Goal: Book appointment/travel/reservation

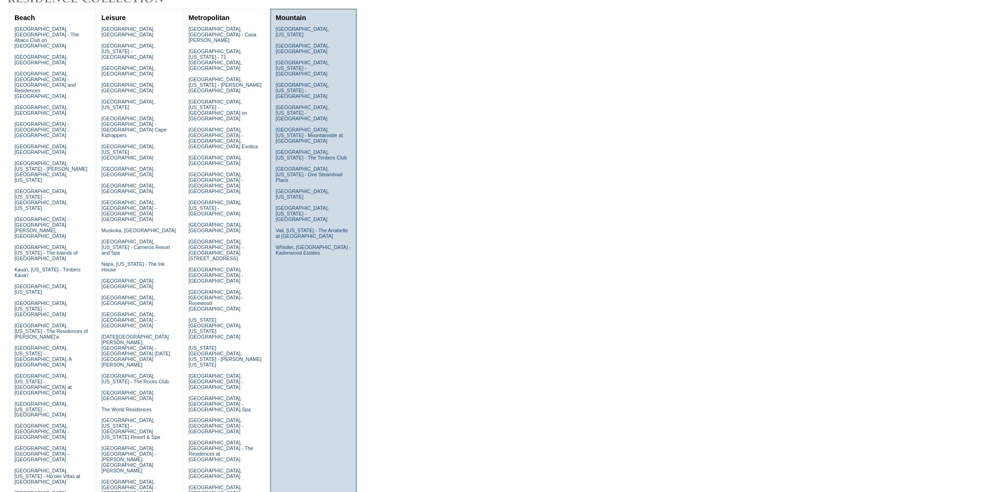
scroll to position [104, 0]
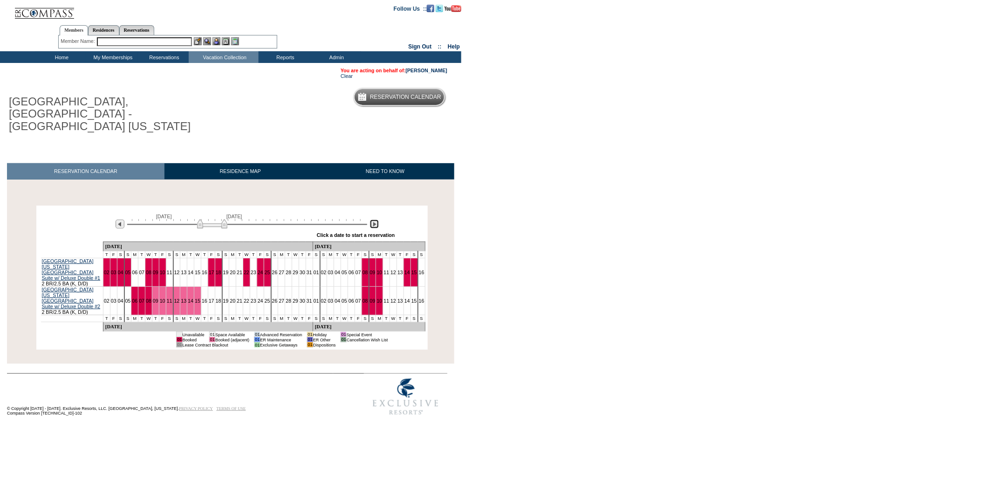
click at [376, 220] on img at bounding box center [374, 224] width 9 height 9
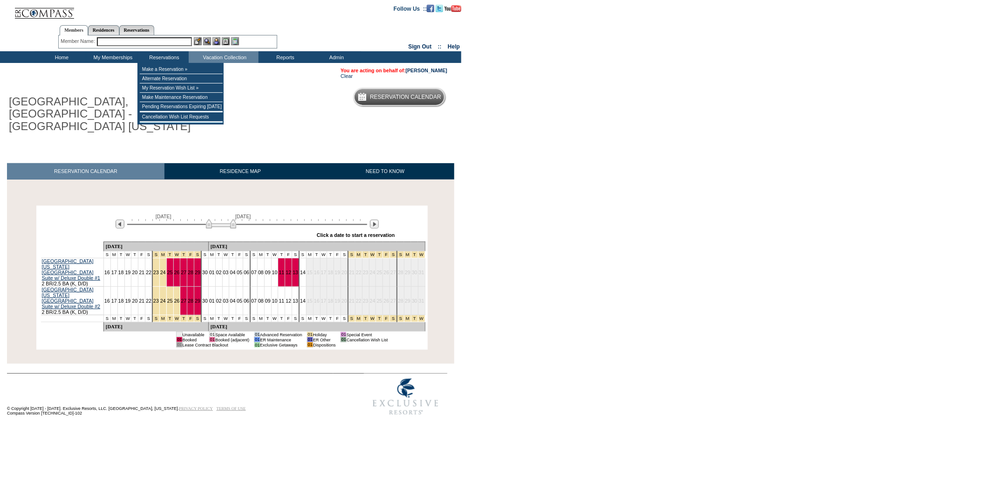
click at [165, 41] on input "text" at bounding box center [144, 41] width 95 height 9
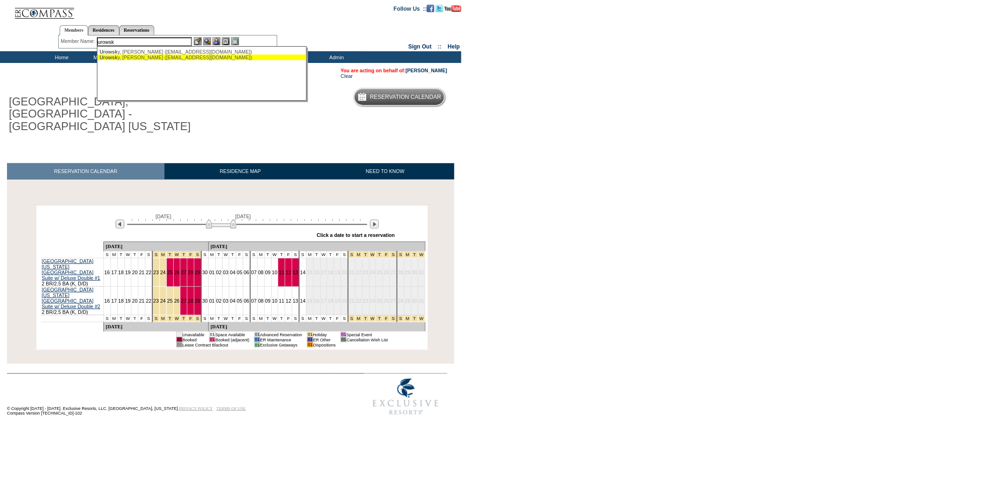
click at [141, 58] on div "Urowsk y, [PERSON_NAME] ([EMAIL_ADDRESS][DOMAIN_NAME])" at bounding box center [202, 58] width 205 height 6
type input "[PERSON_NAME] ([EMAIL_ADDRESS][DOMAIN_NAME])"
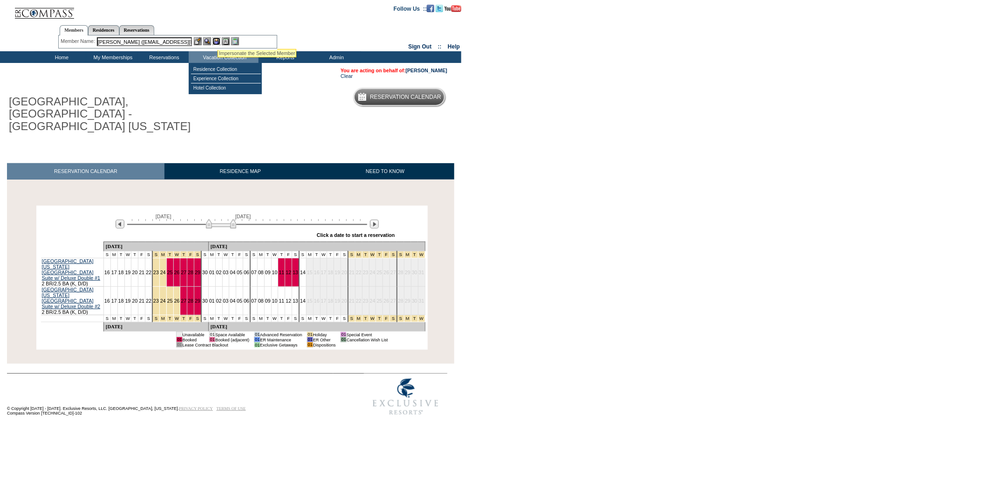
click at [217, 37] on img at bounding box center [217, 41] width 8 height 8
click at [207, 40] on img at bounding box center [207, 41] width 8 height 8
